Goal: Find specific page/section

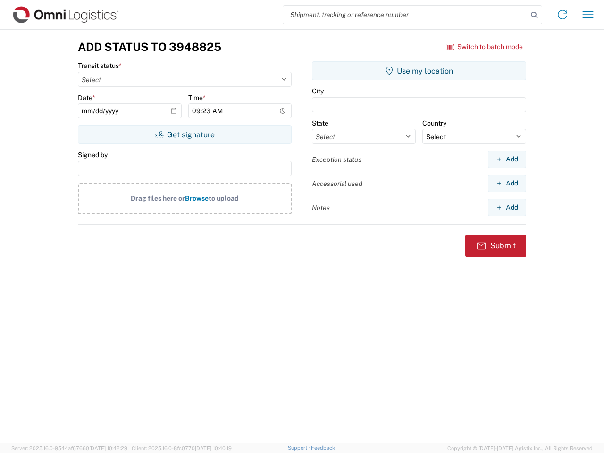
click at [406, 15] on input "search" at bounding box center [405, 15] width 245 height 18
click at [535, 15] on icon at bounding box center [534, 15] width 13 height 13
click at [563, 15] on icon at bounding box center [562, 14] width 15 height 15
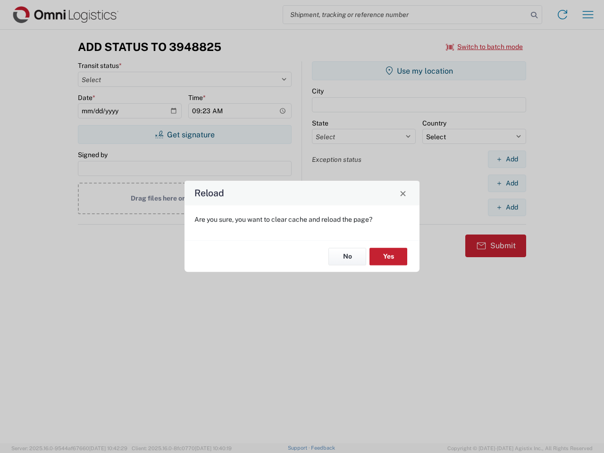
click at [485, 47] on div "Reload Are you sure, you want to clear cache and reload the page? No Yes" at bounding box center [302, 226] width 604 height 453
click at [185, 135] on div "Reload Are you sure, you want to clear cache and reload the page? No Yes" at bounding box center [302, 226] width 604 height 453
click at [419, 71] on div "Reload Are you sure, you want to clear cache and reload the page? No Yes" at bounding box center [302, 226] width 604 height 453
click at [507, 159] on div "Reload Are you sure, you want to clear cache and reload the page? No Yes" at bounding box center [302, 226] width 604 height 453
click at [507, 183] on div "Reload Are you sure, you want to clear cache and reload the page? No Yes" at bounding box center [302, 226] width 604 height 453
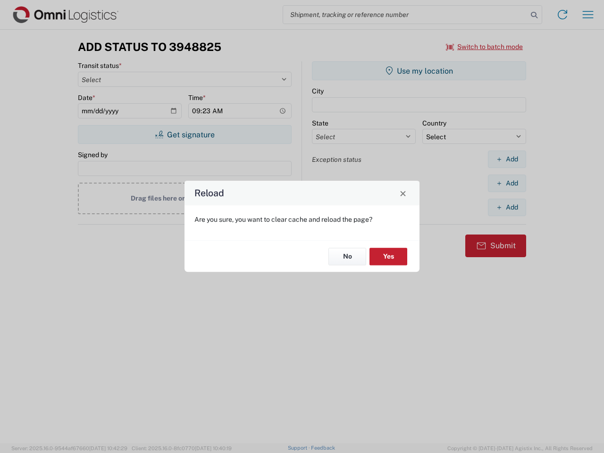
click at [507, 207] on div "Reload Are you sure, you want to clear cache and reload the page? No Yes" at bounding box center [302, 226] width 604 height 453
